Goal: Task Accomplishment & Management: Complete application form

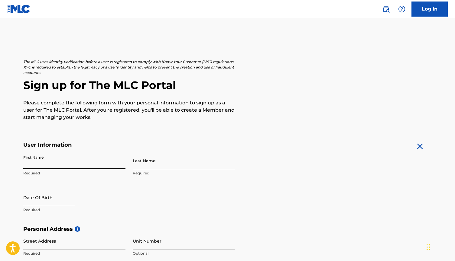
type input "P"
type input "[PERSON_NAME]"
select select "8"
select select "2025"
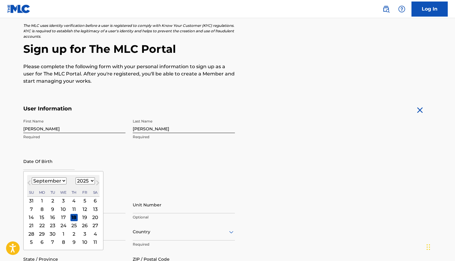
scroll to position [37, 0]
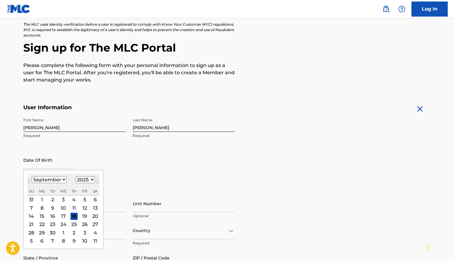
click at [60, 215] on div "17" at bounding box center [63, 216] width 7 height 7
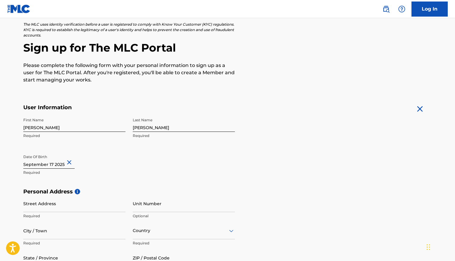
select select "8"
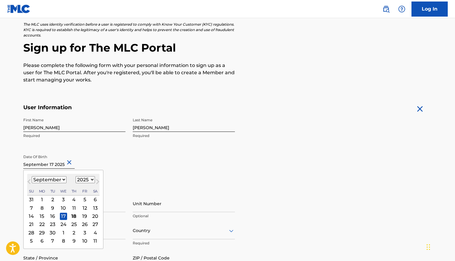
click at [64, 165] on input "text" at bounding box center [48, 160] width 51 height 17
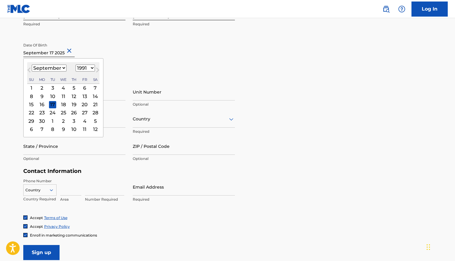
scroll to position [150, 0]
select select "1981"
click at [172, 81] on h5 "Personal Address i" at bounding box center [227, 79] width 409 height 7
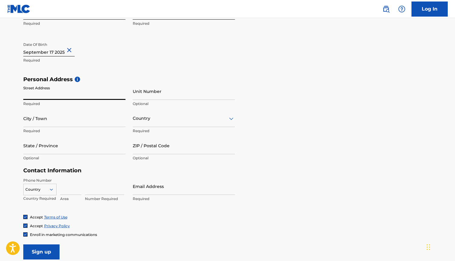
type input "1"
type input "[DOMAIN_NAME][EMAIL_ADDRESS][DOMAIN_NAME]"
click at [66, 94] on input "1" at bounding box center [74, 91] width 102 height 17
type input "145"
type input "[STREET_ADDRESS]"
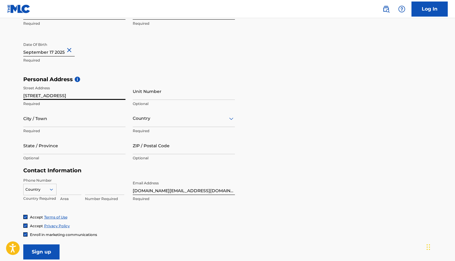
type input "San Leandro"
type input "[GEOGRAPHIC_DATA]"
type input "CA"
type input "94578"
type input "[GEOGRAPHIC_DATA]"
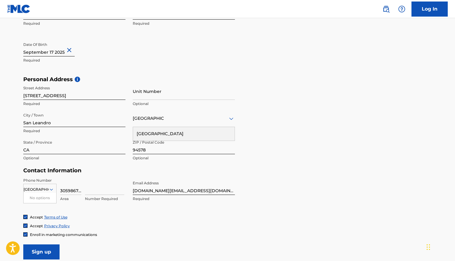
click at [145, 133] on div "[GEOGRAPHIC_DATA]" at bounding box center [184, 134] width 102 height 14
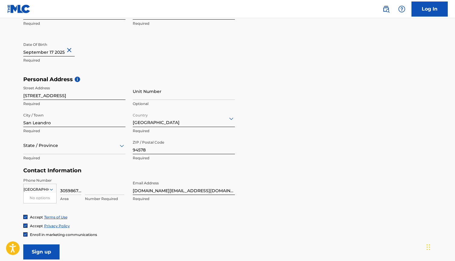
click at [82, 147] on div at bounding box center [74, 146] width 102 height 8
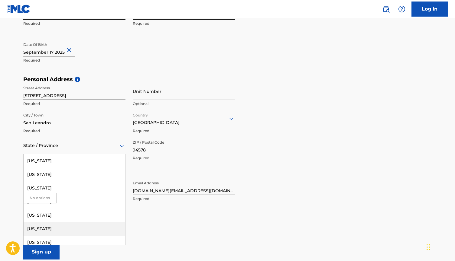
click at [54, 228] on div "[US_STATE]" at bounding box center [75, 229] width 102 height 14
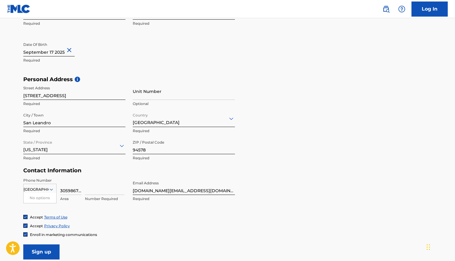
click at [80, 190] on input "3059867156" at bounding box center [70, 186] width 21 height 17
click at [52, 189] on icon at bounding box center [51, 190] width 3 height 2
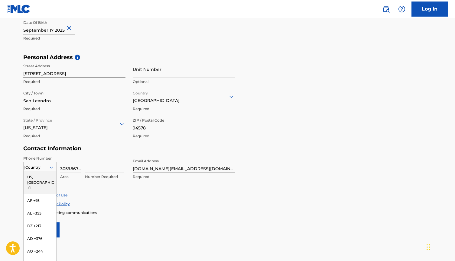
click at [52, 171] on div "US, [GEOGRAPHIC_DATA] +1, 1 of 216. 216 results available. Use Up and Down to c…" at bounding box center [39, 166] width 33 height 9
click at [46, 178] on div "US, [GEOGRAPHIC_DATA] +1" at bounding box center [40, 183] width 33 height 24
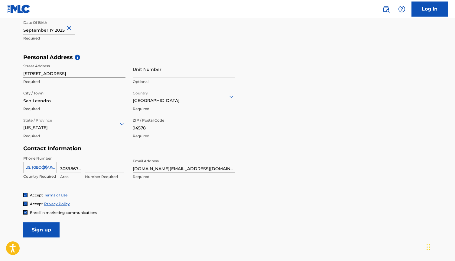
click at [75, 169] on input "3059867156" at bounding box center [70, 164] width 21 height 17
type input "305"
type input "3059867156"
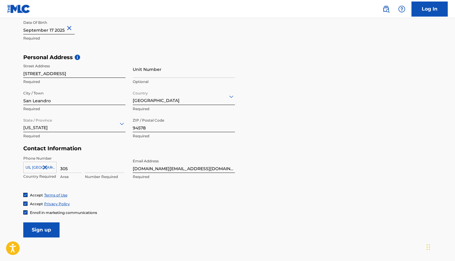
type input "305"
type input "9867156"
click at [99, 199] on div "Accept Terms of Use Accept Privacy Policy Enroll in marketing communications" at bounding box center [227, 204] width 409 height 23
click at [174, 165] on input "[DOMAIN_NAME][EMAIL_ADDRESS][DOMAIN_NAME]" at bounding box center [184, 164] width 102 height 17
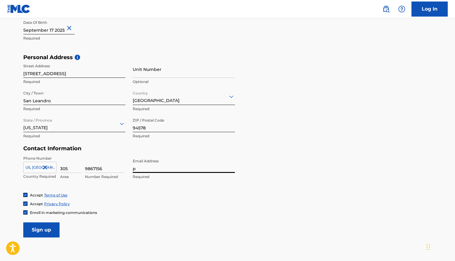
type input "pl"
type input "[EMAIL_ADDRESS][DOMAIN_NAME]"
click at [48, 227] on input "Sign up" at bounding box center [41, 230] width 36 height 15
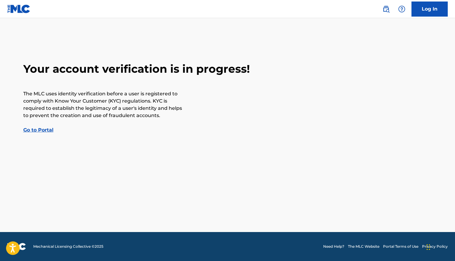
click at [43, 128] on link "Go to Portal" at bounding box center [38, 130] width 30 height 6
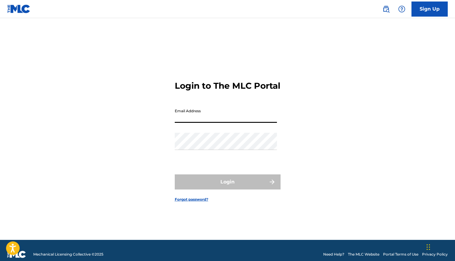
type input "[EMAIL_ADDRESS][DOMAIN_NAME]"
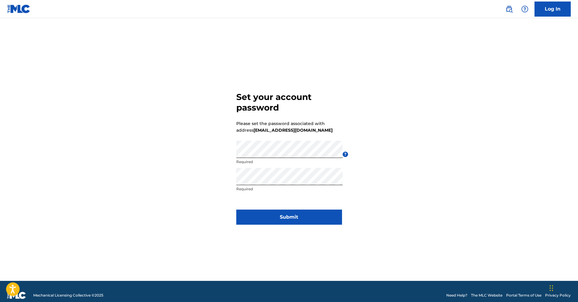
drag, startPoint x: 295, startPoint y: 215, endPoint x: 293, endPoint y: 211, distance: 4.3
click at [295, 215] on button "Submit" at bounding box center [289, 217] width 106 height 15
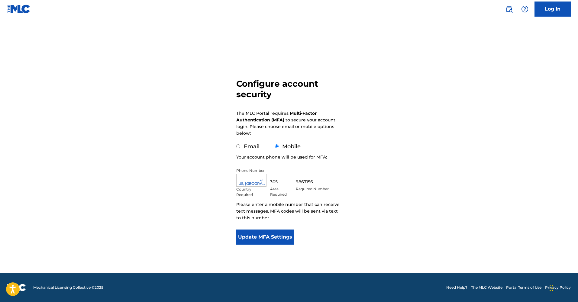
click at [283, 237] on button "Update MFA Settings" at bounding box center [265, 237] width 58 height 15
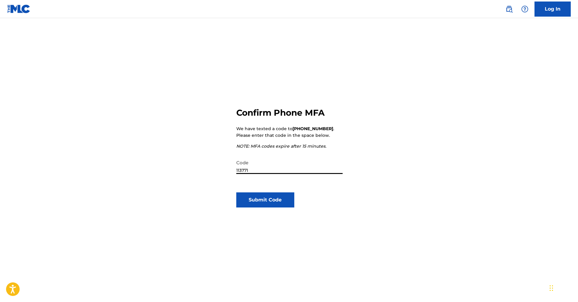
type input "113771"
click at [271, 199] on button "Submit Code" at bounding box center [265, 199] width 58 height 15
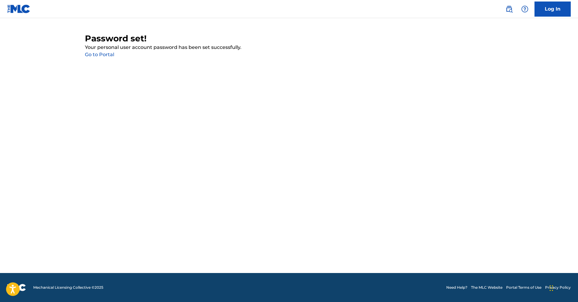
click at [97, 53] on link "Go to Portal" at bounding box center [99, 55] width 29 height 6
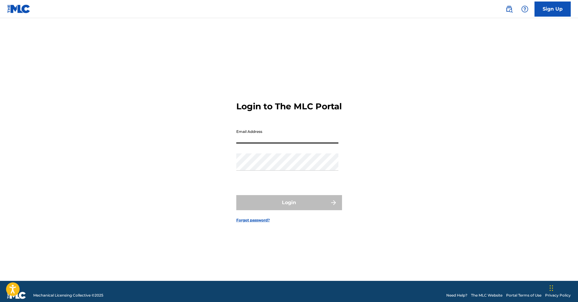
type input "[EMAIL_ADDRESS][DOMAIN_NAME]"
click at [289, 208] on button "Login" at bounding box center [289, 202] width 106 height 15
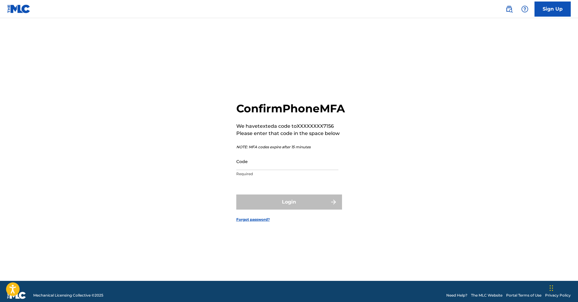
click at [284, 170] on input "Code" at bounding box center [287, 161] width 102 height 17
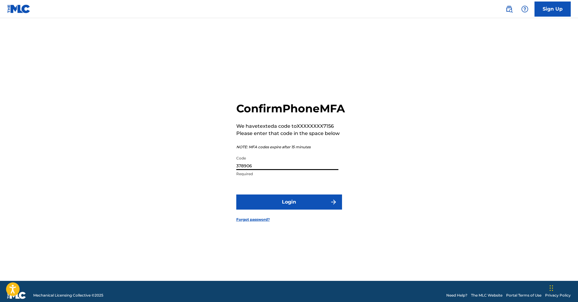
type input "378906"
click at [273, 208] on button "Login" at bounding box center [289, 202] width 106 height 15
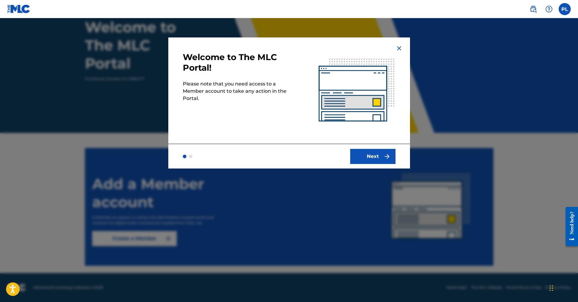
scroll to position [44, 0]
click at [380, 154] on button "Next" at bounding box center [372, 156] width 45 height 15
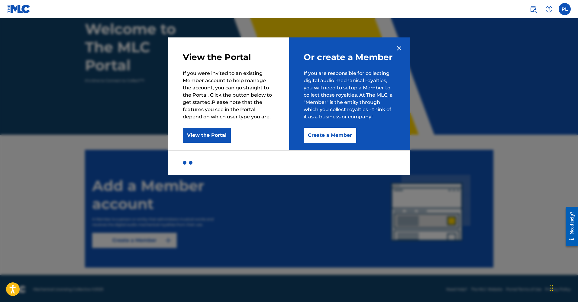
scroll to position [42, 0]
click at [211, 134] on button "View the Portal" at bounding box center [207, 135] width 48 height 15
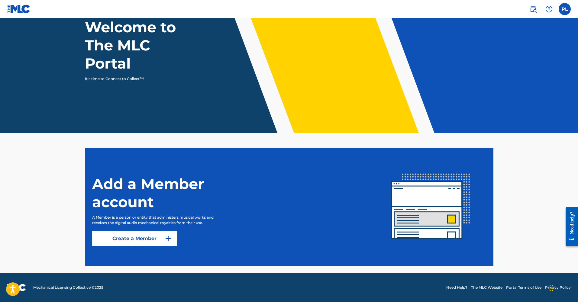
scroll to position [44, 0]
click at [150, 241] on link "Create a Member" at bounding box center [134, 238] width 85 height 15
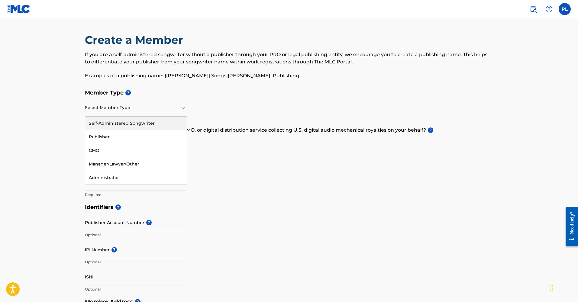
click at [184, 108] on icon at bounding box center [183, 108] width 4 height 2
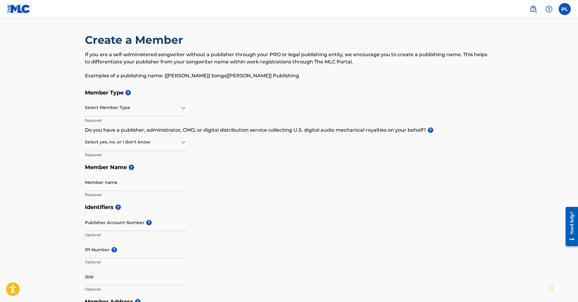
click at [231, 162] on h5 "Member Name ?" at bounding box center [289, 167] width 409 height 13
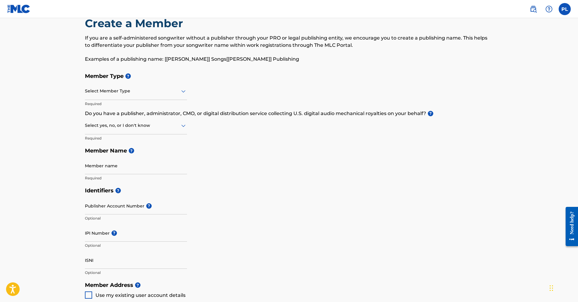
scroll to position [17, 0]
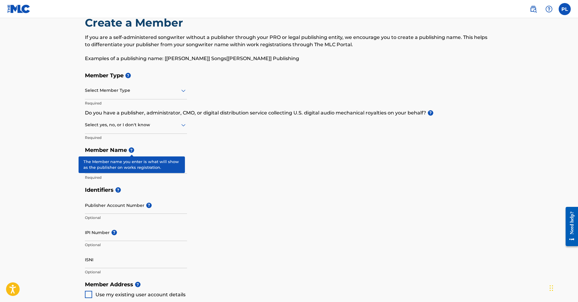
click at [131, 150] on span "?" at bounding box center [131, 149] width 5 height 5
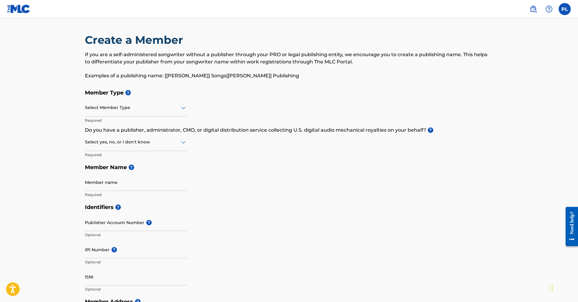
scroll to position [0, 0]
click at [141, 107] on div at bounding box center [136, 108] width 102 height 8
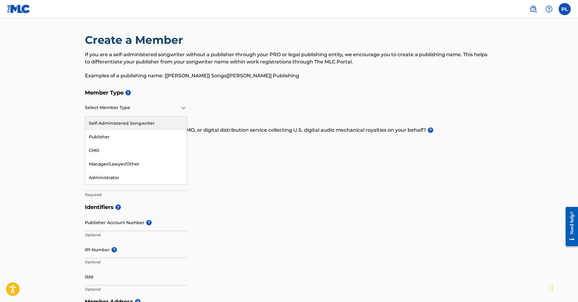
click at [148, 127] on div "Self-Administered Songwriter" at bounding box center [136, 124] width 102 height 14
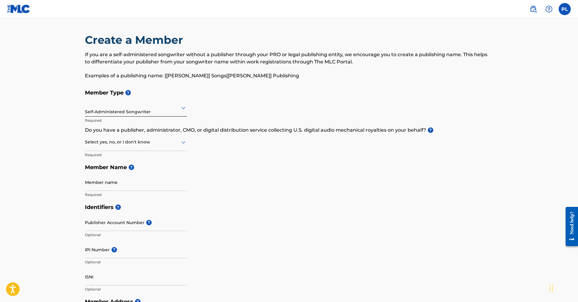
click at [189, 138] on div "Member Type ? Self-Administered Songwriter Required Do you have a publisher, ad…" at bounding box center [289, 143] width 409 height 115
click at [186, 144] on icon at bounding box center [183, 142] width 7 height 7
